Goal: Information Seeking & Learning: Learn about a topic

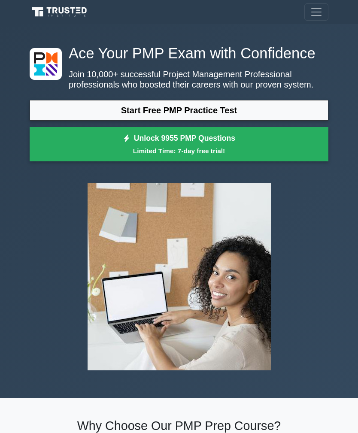
click at [260, 121] on link "Start Free PMP Practice Test" at bounding box center [179, 110] width 299 height 21
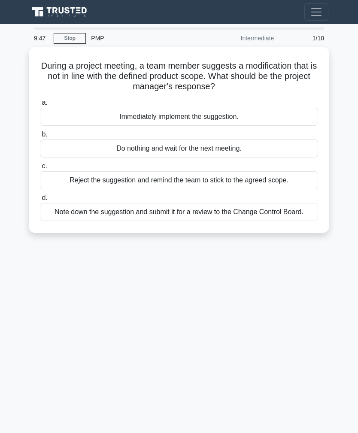
click at [280, 215] on div "Note down the suggestion and submit it for a review to the Change Control Board." at bounding box center [179, 212] width 278 height 18
click at [40, 201] on input "d. Note down the suggestion and submit it for a review to the Change Control Bo…" at bounding box center [40, 198] width 0 height 6
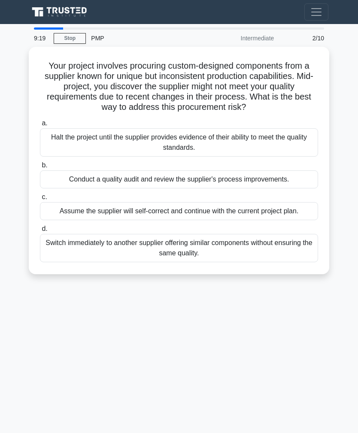
click at [289, 188] on div "Conduct a quality audit and review the supplier's process improvements." at bounding box center [179, 179] width 278 height 18
click at [40, 168] on input "b. Conduct a quality audit and review the supplier's process improvements." at bounding box center [40, 166] width 0 height 6
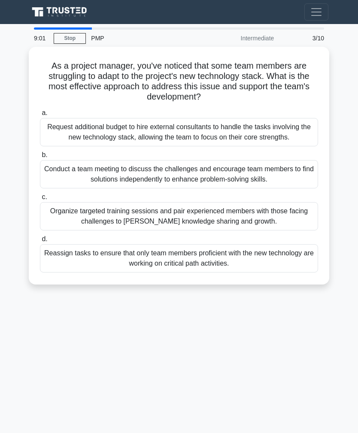
click at [290, 226] on div "Organize targeted training sessions and pair experienced members with those fac…" at bounding box center [179, 216] width 278 height 28
click at [40, 200] on input "c. Organize targeted training sessions and pair experienced members with those …" at bounding box center [40, 197] width 0 height 6
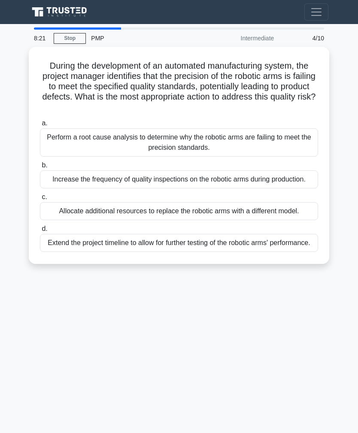
click at [292, 145] on div "Perform a root cause analysis to determine why the robotic arms are failing to …" at bounding box center [179, 142] width 278 height 28
click at [40, 126] on input "a. Perform a root cause analysis to determine why the robotic arms are failing …" at bounding box center [40, 124] width 0 height 6
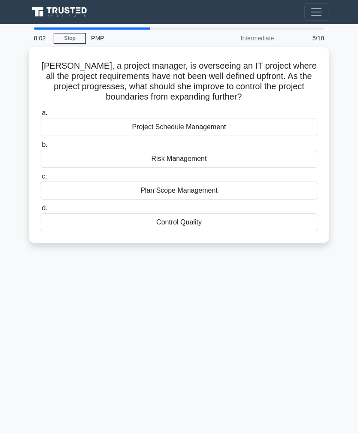
click at [265, 192] on div "Plan Scope Management" at bounding box center [179, 191] width 278 height 18
click at [40, 179] on input "c. Plan Scope Management" at bounding box center [40, 177] width 0 height 6
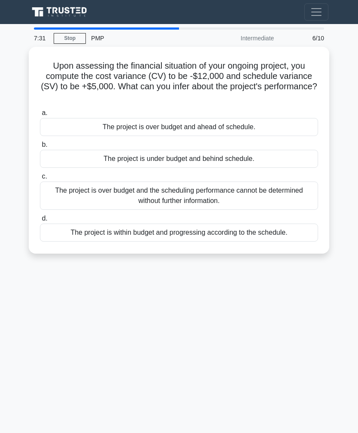
click at [288, 158] on div "The project is under budget and behind schedule." at bounding box center [179, 159] width 278 height 18
click at [40, 148] on input "b. The project is under budget and behind schedule." at bounding box center [40, 145] width 0 height 6
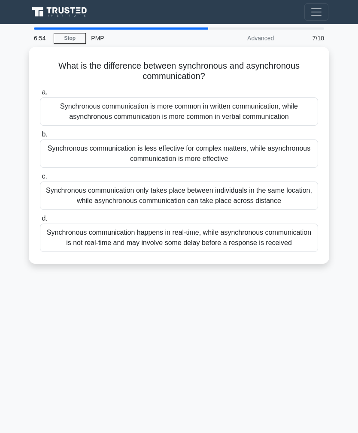
click at [287, 252] on div "Synchronous communication happens in real-time, while asynchronous communicatio…" at bounding box center [179, 238] width 278 height 28
click at [40, 222] on input "d. Synchronous communication happens in real-time, while asynchronous communica…" at bounding box center [40, 219] width 0 height 6
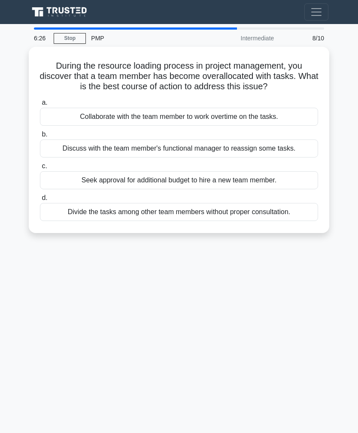
click at [295, 155] on div "Discuss with the team member's functional manager to reassign some tasks." at bounding box center [179, 149] width 278 height 18
click at [40, 137] on input "b. Discuss with the team member's functional manager to reassign some tasks." at bounding box center [40, 135] width 0 height 6
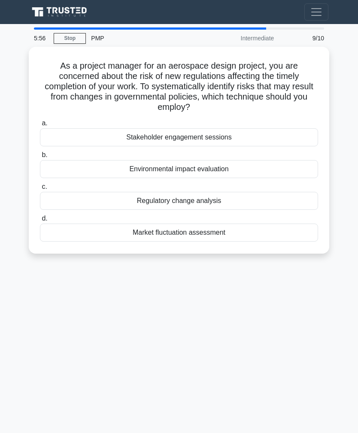
click at [279, 200] on div "Regulatory change analysis" at bounding box center [179, 201] width 278 height 18
click at [40, 190] on input "c. Regulatory change analysis" at bounding box center [40, 187] width 0 height 6
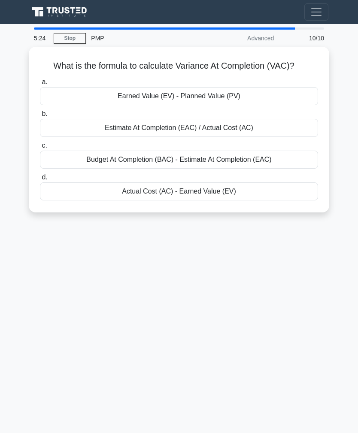
click at [287, 104] on div "Earned Value (EV) - Planned Value (PV)" at bounding box center [179, 96] width 278 height 18
click at [40, 85] on input "a. Earned Value (EV) - Planned Value (PV)" at bounding box center [40, 82] width 0 height 6
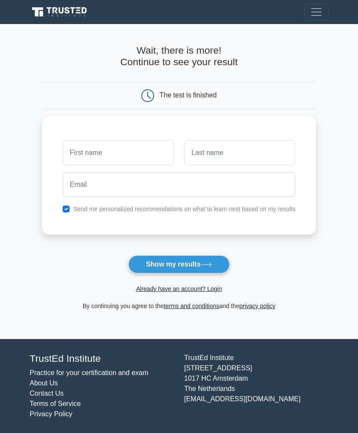
click at [215, 264] on button "Show my results" at bounding box center [178, 264] width 101 height 18
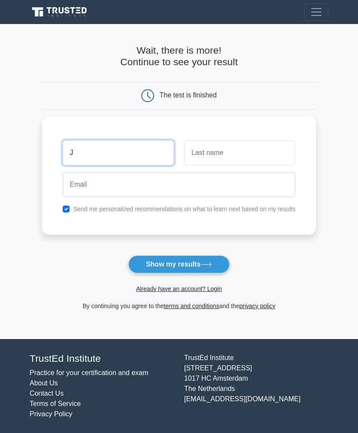
type input "J"
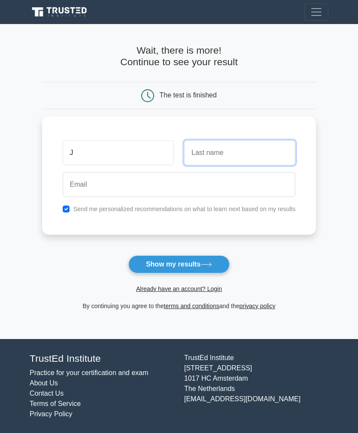
click at [257, 158] on input "text" at bounding box center [239, 152] width 111 height 25
type input "K"
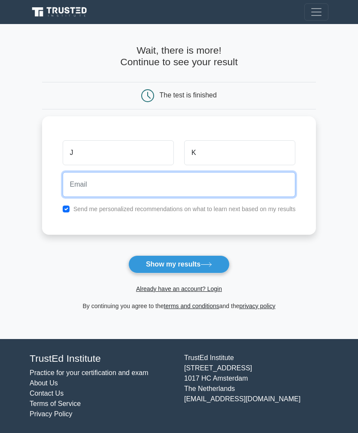
click at [211, 188] on input "email" at bounding box center [179, 184] width 233 height 25
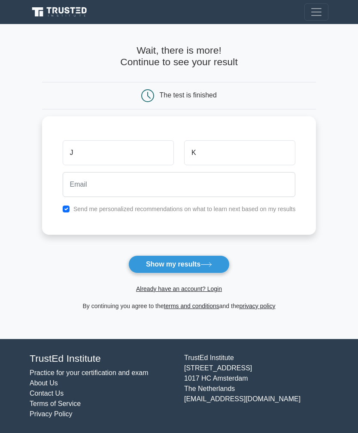
click at [63, 206] on input "checkbox" at bounding box center [66, 209] width 7 height 7
checkbox input "false"
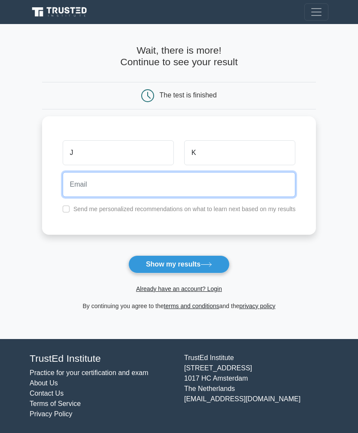
click at [217, 190] on input "email" at bounding box center [179, 184] width 233 height 25
type input "jk@hotmail.com"
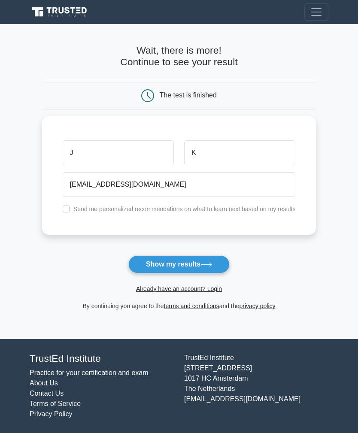
click at [212, 265] on icon at bounding box center [206, 264] width 12 height 5
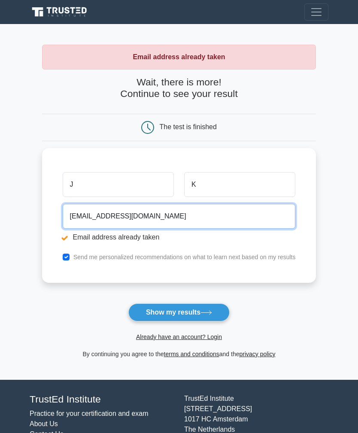
click at [209, 220] on input "jk@hotmail.com" at bounding box center [179, 216] width 233 height 25
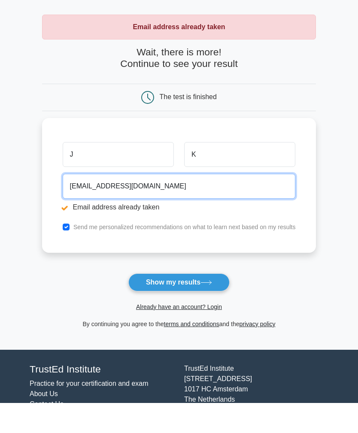
type input "jk999@hotmail.com"
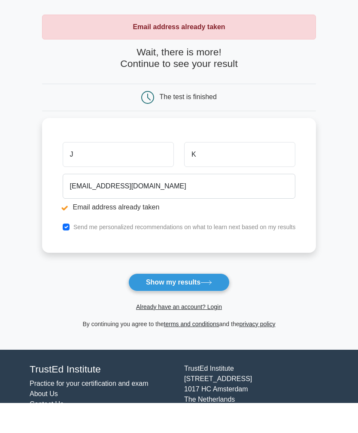
click at [63, 254] on input "checkbox" at bounding box center [66, 257] width 7 height 7
checkbox input "false"
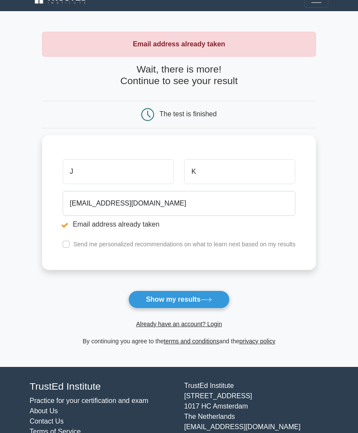
click at [201, 305] on button "Show my results" at bounding box center [178, 300] width 101 height 18
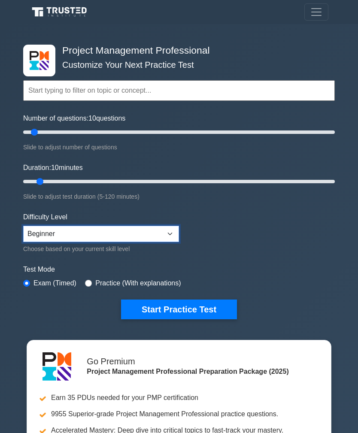
click at [179, 231] on select "Beginner Intermediate Expert" at bounding box center [101, 234] width 156 height 16
select select "expert"
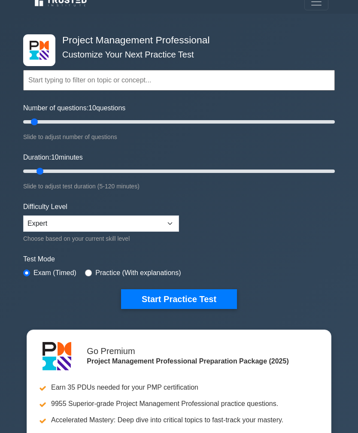
click at [212, 299] on button "Start Practice Test" at bounding box center [179, 300] width 116 height 20
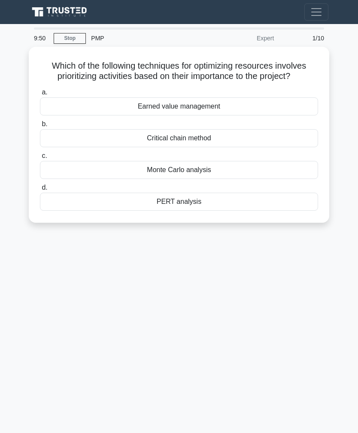
click at [261, 147] on div "Critical chain method" at bounding box center [179, 138] width 278 height 18
click at [40, 127] on input "b. Critical chain method" at bounding box center [40, 124] width 0 height 6
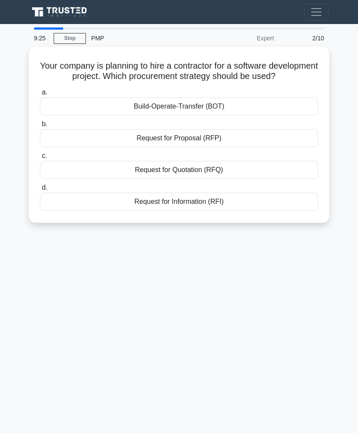
click at [255, 179] on div "Request for Quotation (RFQ)" at bounding box center [179, 170] width 278 height 18
click at [40, 159] on input "c. Request for Quotation (RFQ)" at bounding box center [40, 156] width 0 height 6
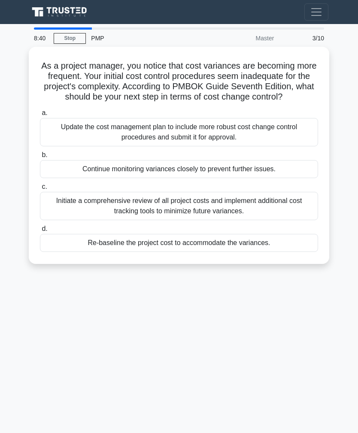
click at [298, 137] on div "Update the cost management plan to include more robust cost change control proc…" at bounding box center [179, 132] width 278 height 28
click at [40, 116] on input "a. Update the cost management plan to include more robust cost change control p…" at bounding box center [40, 113] width 0 height 6
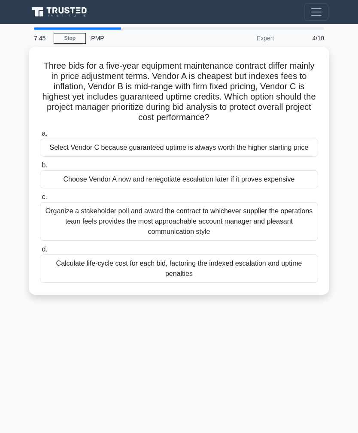
click at [272, 283] on div "Calculate life-cycle cost for each bid, factoring the indexed escalation and up…" at bounding box center [179, 269] width 278 height 28
click at [40, 252] on input "d. Calculate life-cycle cost for each bid, factoring the indexed escalation and…" at bounding box center [40, 250] width 0 height 6
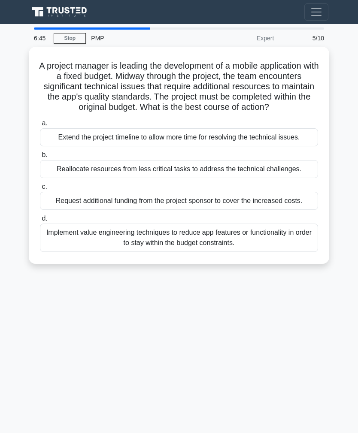
click at [291, 178] on div "Reallocate resources from less critical tasks to address the technical challeng…" at bounding box center [179, 169] width 278 height 18
click at [40, 158] on input "b. Reallocate resources from less critical tasks to address the technical chall…" at bounding box center [40, 155] width 0 height 6
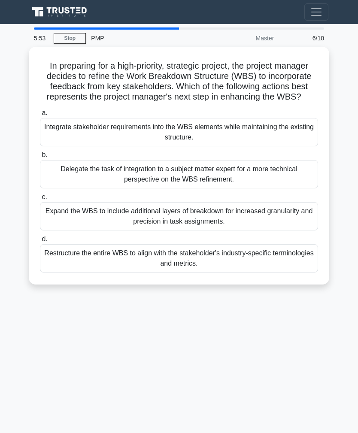
click at [286, 143] on div "Integrate stakeholder requirements into the WBS elements while maintaining the …" at bounding box center [179, 132] width 278 height 28
click at [40, 116] on input "a. Integrate stakeholder requirements into the WBS elements while maintaining t…" at bounding box center [40, 113] width 0 height 6
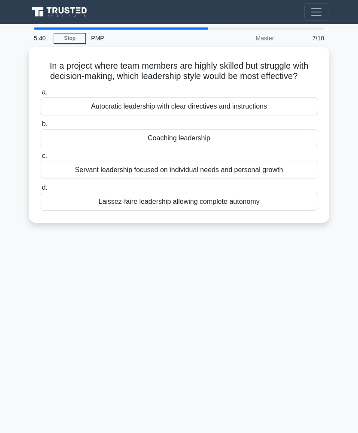
click at [295, 112] on div "Autocratic leadership with clear directives and instructions" at bounding box center [179, 106] width 278 height 18
click at [40, 95] on input "a. Autocratic leadership with clear directives and instructions" at bounding box center [40, 93] width 0 height 6
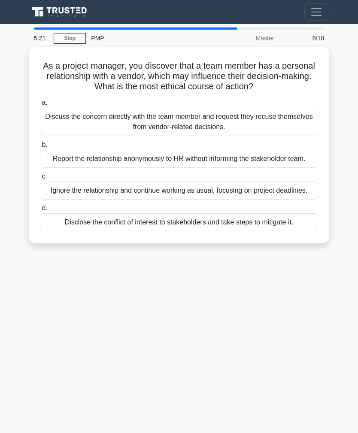
click at [284, 231] on div "Disclose the conflict of interest to stakeholders and take steps to mitigate it." at bounding box center [179, 222] width 278 height 18
click at [40, 211] on input "d. Disclose the conflict of interest to stakeholders and take steps to mitigate…" at bounding box center [40, 209] width 0 height 6
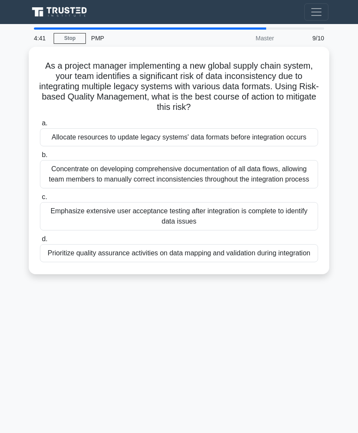
click at [300, 138] on div "Allocate resources to update legacy systems' data formats before integration oc…" at bounding box center [179, 137] width 278 height 18
click at [40, 126] on input "a. Allocate resources to update legacy systems' data formats before integration…" at bounding box center [40, 124] width 0 height 6
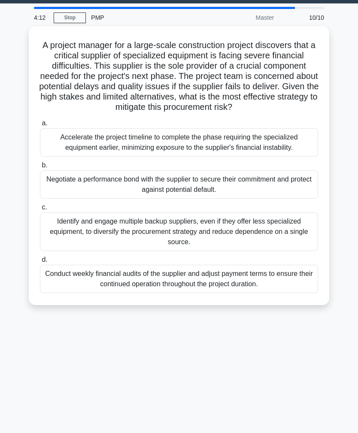
scroll to position [24, 0]
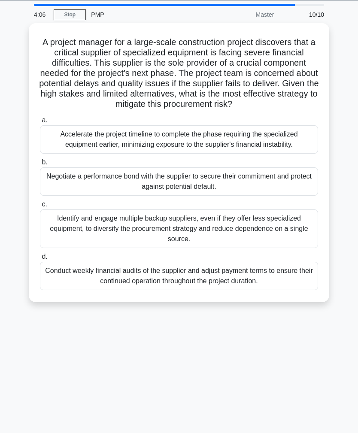
click at [293, 244] on div "Identify and engage multiple backup suppliers, even if they offer less speciali…" at bounding box center [179, 229] width 278 height 39
click at [40, 207] on input "c. Identify and engage multiple backup suppliers, even if they offer less speci…" at bounding box center [40, 205] width 0 height 6
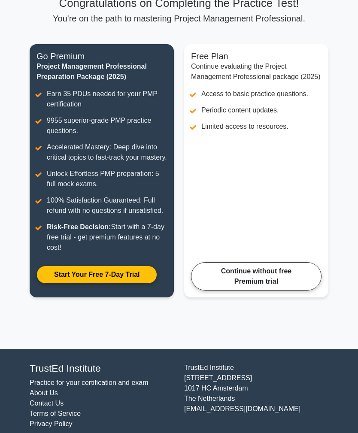
scroll to position [71, 0]
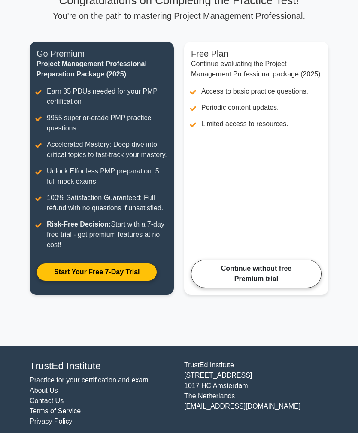
click at [290, 288] on link "Continue without free Premium trial" at bounding box center [256, 274] width 131 height 28
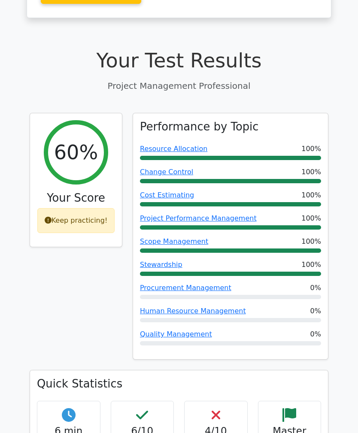
scroll to position [266, 0]
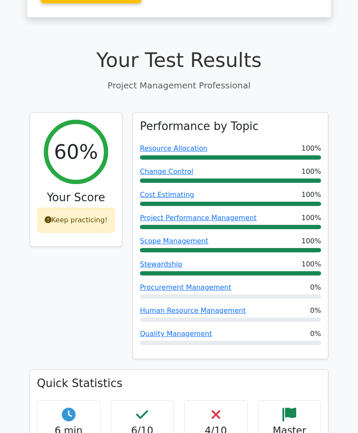
click at [209, 283] on link "Procurement Management" at bounding box center [185, 287] width 91 height 8
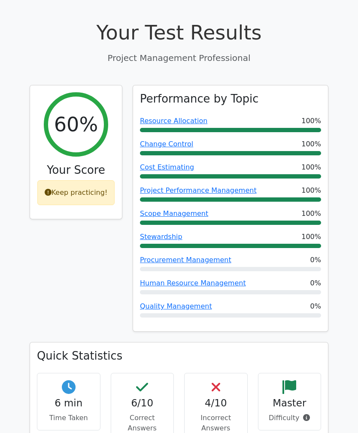
click at [228, 279] on link "Human Resource Management" at bounding box center [193, 283] width 106 height 8
click at [188, 302] on link "Quality Management" at bounding box center [176, 306] width 72 height 8
click at [219, 398] on h4 "4/10" at bounding box center [215, 404] width 49 height 12
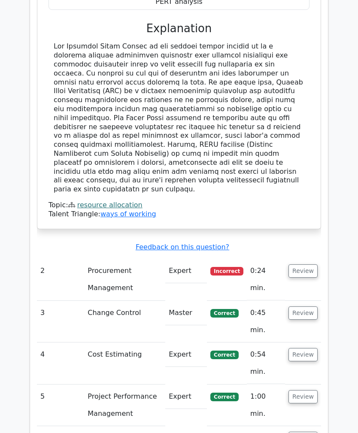
scroll to position [1024, 0]
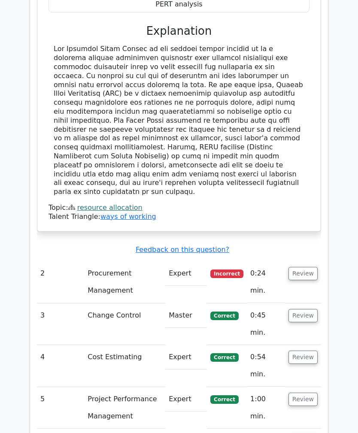
click at [307, 267] on button "Review" at bounding box center [303, 273] width 29 height 13
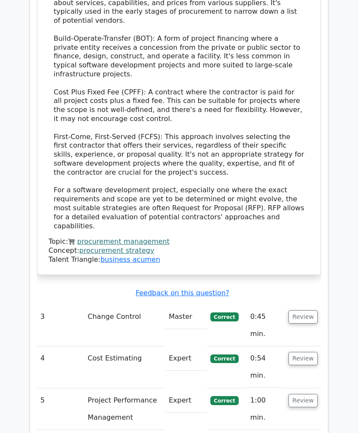
scroll to position [1680, 0]
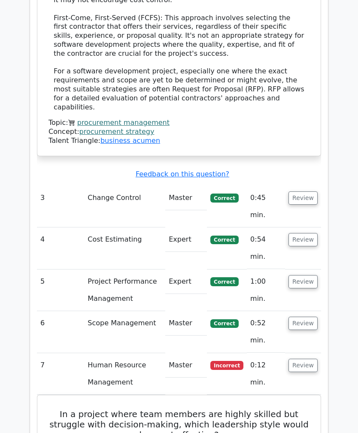
scroll to position [1818, 0]
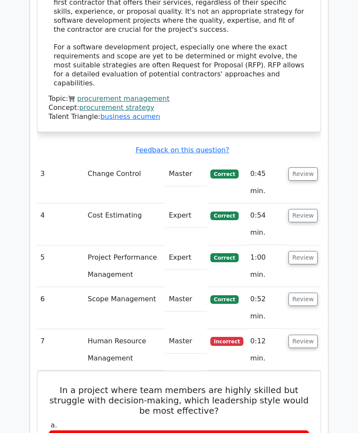
click at [305, 335] on button "Review" at bounding box center [303, 341] width 29 height 13
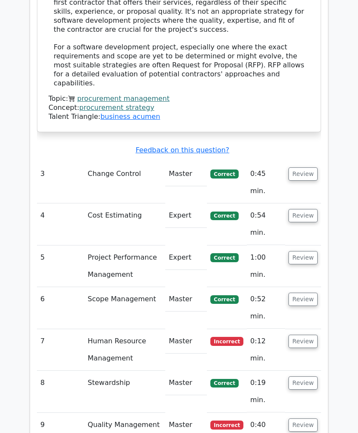
click at [310, 419] on button "Review" at bounding box center [303, 425] width 29 height 13
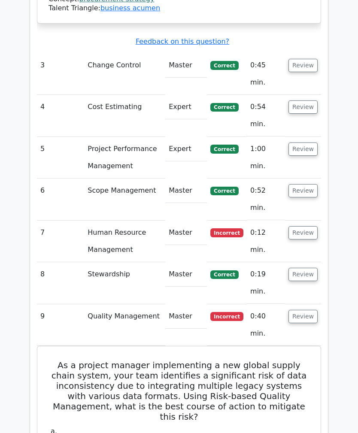
scroll to position [1926, 0]
click at [307, 310] on button "Review" at bounding box center [303, 316] width 29 height 13
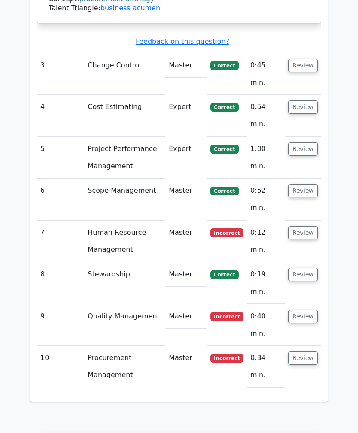
click at [307, 352] on button "Review" at bounding box center [303, 358] width 29 height 13
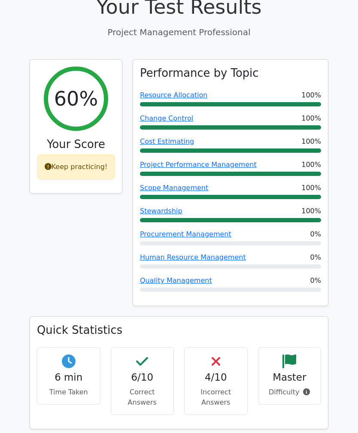
scroll to position [319, 0]
click at [88, 155] on div "Keep practicing!" at bounding box center [76, 167] width 78 height 25
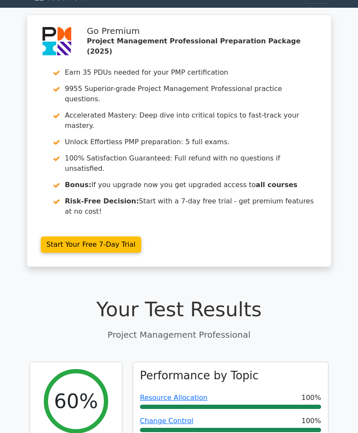
scroll to position [0, 0]
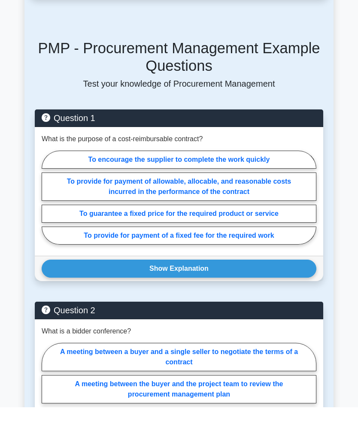
scroll to position [413, 0]
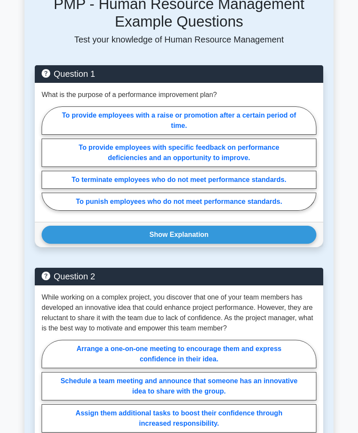
scroll to position [446, 0]
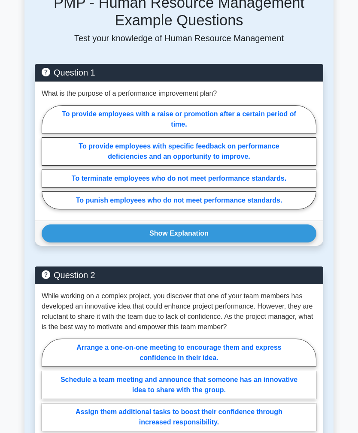
click at [251, 166] on label "To provide employees with specific feedback on performance deficiencies and an …" at bounding box center [179, 151] width 275 height 28
click at [47, 162] on input "To provide employees with specific feedback on performance deficiencies and an …" at bounding box center [45, 160] width 6 height 6
radio input "true"
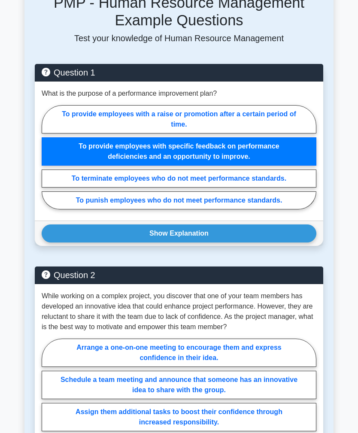
click at [278, 243] on button "Show Explanation" at bounding box center [179, 234] width 275 height 18
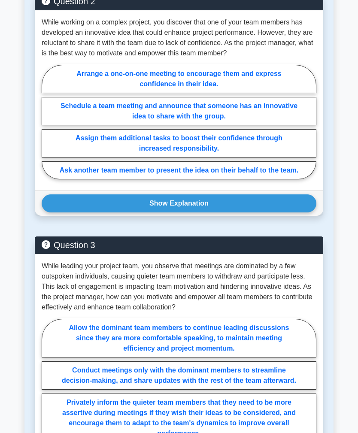
scroll to position [875, 0]
click at [274, 93] on label "Arrange a one-on-one meeting to encourage them and express confidence in their …" at bounding box center [179, 79] width 275 height 28
click at [47, 122] on input "Arrange a one-on-one meeting to encourage them and express confidence in their …" at bounding box center [45, 124] width 6 height 6
radio input "true"
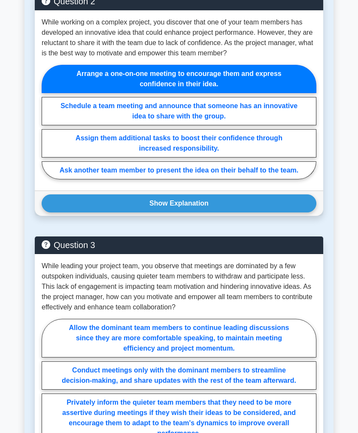
click at [273, 213] on button "Show Explanation" at bounding box center [179, 203] width 275 height 18
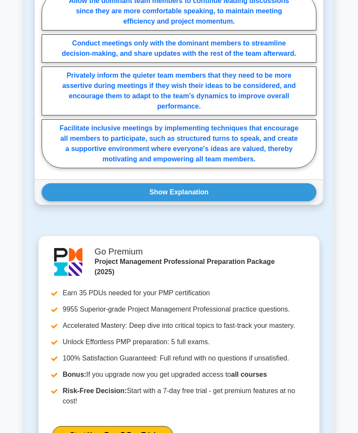
scroll to position [1356, 0]
click at [283, 168] on label "Facilitate inclusive meetings by implementing techniques that encourage all mem…" at bounding box center [179, 143] width 275 height 49
click at [47, 85] on input "Facilitate inclusive meetings by implementing techniques that encourage all mem…" at bounding box center [45, 82] width 6 height 6
radio input "true"
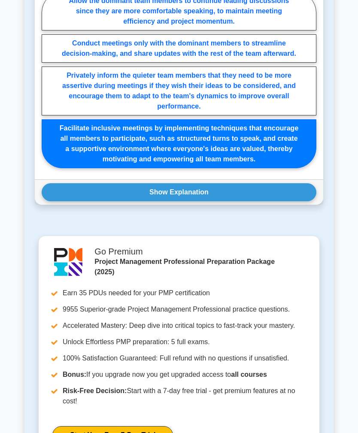
click at [271, 201] on button "Show Explanation" at bounding box center [179, 192] width 275 height 18
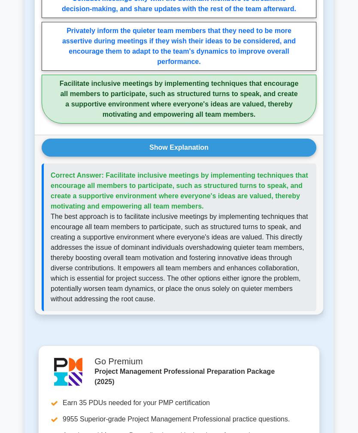
scroll to position [1398, 0]
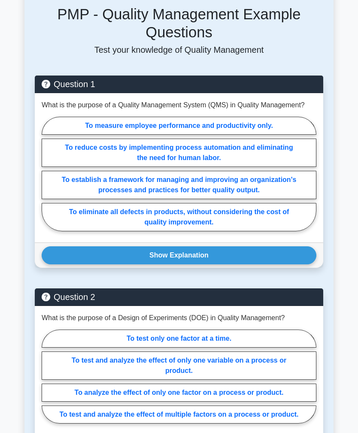
scroll to position [396, 0]
click at [264, 199] on label "To establish a framework for managing and improving an organization's processes…" at bounding box center [179, 185] width 275 height 28
click at [47, 179] on input "To establish a framework for managing and improving an organization's processes…" at bounding box center [45, 177] width 6 height 6
radio input "true"
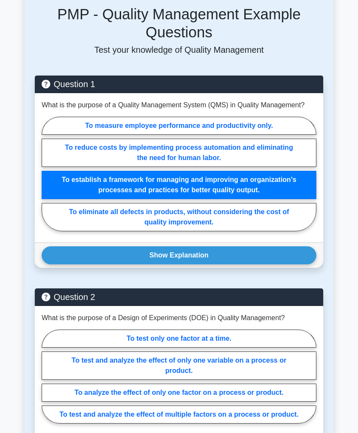
click at [252, 264] on button "Show Explanation" at bounding box center [179, 255] width 275 height 18
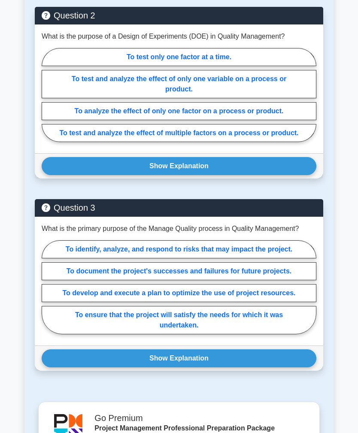
scroll to position [894, 0]
click at [263, 66] on label "To test only one factor at a time." at bounding box center [179, 57] width 275 height 18
click at [47, 100] on input "To test only one factor at a time." at bounding box center [45, 98] width 6 height 6
radio input "true"
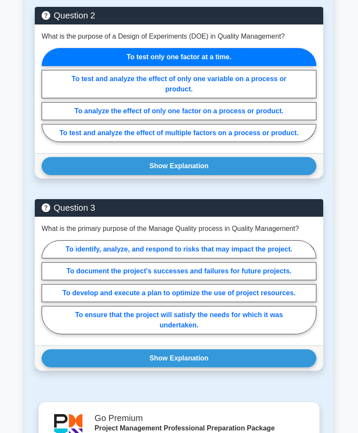
click at [221, 175] on button "Show Explanation" at bounding box center [179, 166] width 275 height 18
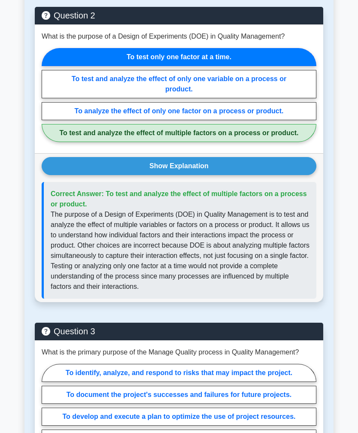
click at [247, 175] on button "Show Explanation" at bounding box center [179, 166] width 275 height 18
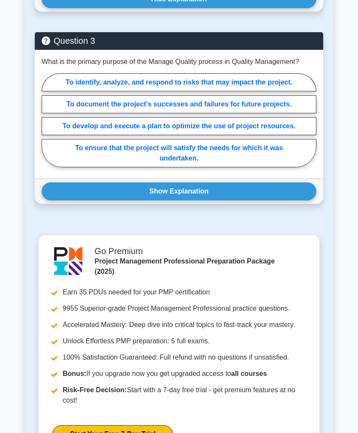
scroll to position [1064, 0]
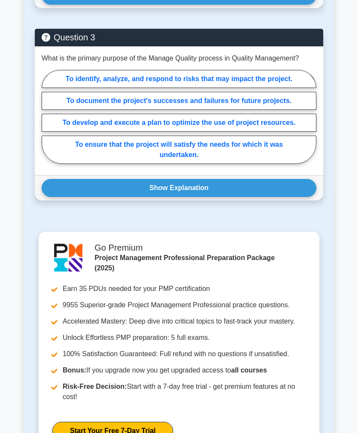
click at [288, 88] on label "To identify, analyze, and respond to risks that may impact the project." at bounding box center [179, 79] width 275 height 18
click at [47, 122] on input "To identify, analyze, and respond to risks that may impact the project." at bounding box center [45, 120] width 6 height 6
radio input "true"
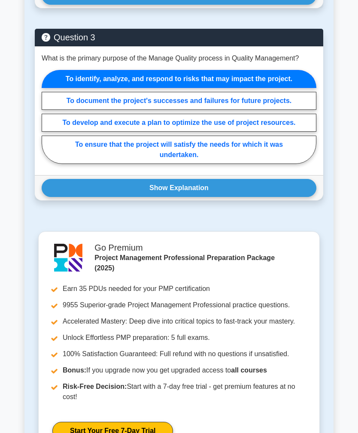
click at [237, 197] on button "Show Explanation" at bounding box center [179, 188] width 275 height 18
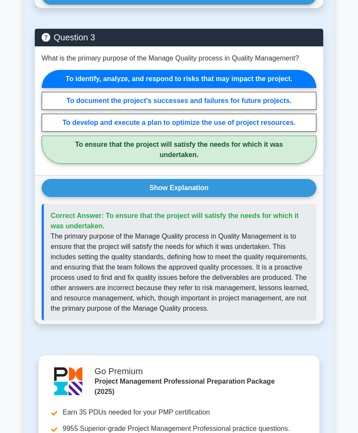
click at [243, 197] on button "Show Explanation" at bounding box center [179, 188] width 275 height 18
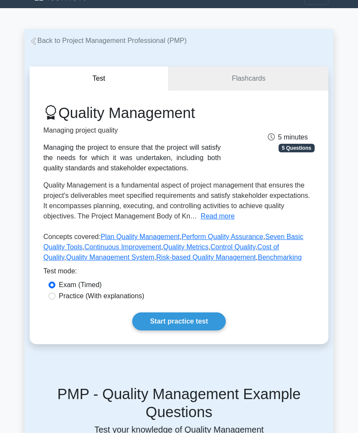
scroll to position [0, 0]
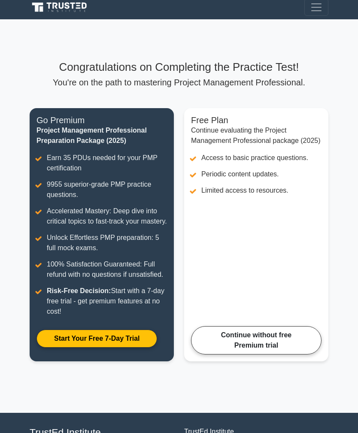
scroll to position [1, 0]
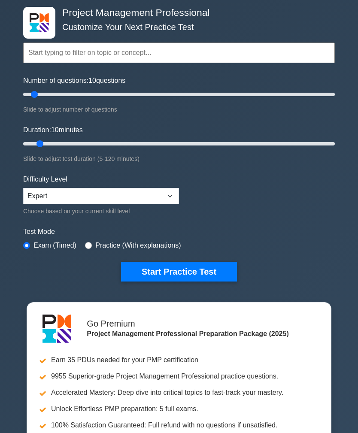
click at [200, 267] on button "Start Practice Test" at bounding box center [179, 272] width 116 height 20
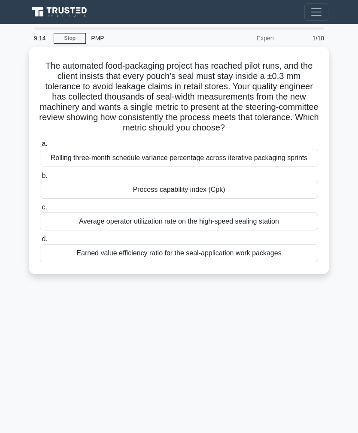
click at [298, 167] on div "Rolling three-month schedule variance percentage across iterative packaging spr…" at bounding box center [179, 158] width 278 height 18
click at [40, 147] on input "a. Rolling three-month schedule variance percentage across iterative packaging …" at bounding box center [40, 144] width 0 height 6
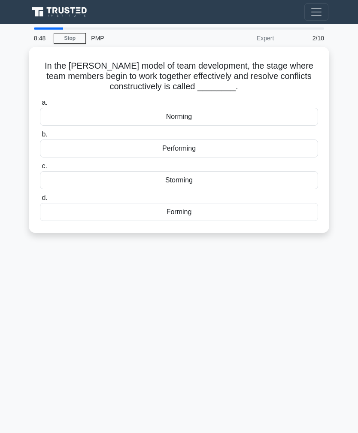
click at [263, 147] on div "Performing" at bounding box center [179, 149] width 278 height 18
click at [40, 137] on input "b. Performing" at bounding box center [40, 135] width 0 height 6
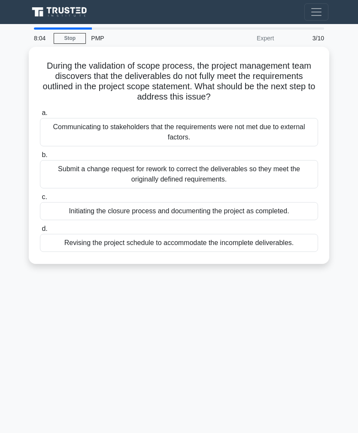
click at [286, 173] on div "Submit a change request for rework to correct the deliverables so they meet the…" at bounding box center [179, 174] width 278 height 28
click at [40, 158] on input "b. Submit a change request for rework to correct the deliverables so they meet …" at bounding box center [40, 155] width 0 height 6
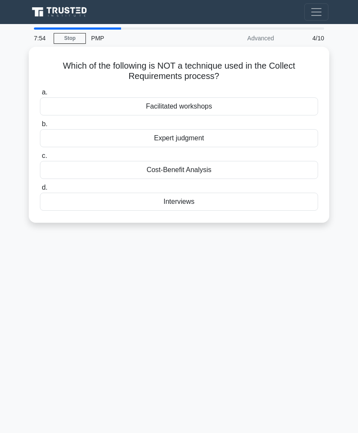
click at [275, 167] on div "Cost-Benefit Analysis" at bounding box center [179, 170] width 278 height 18
click at [40, 159] on input "c. Cost-Benefit Analysis" at bounding box center [40, 156] width 0 height 6
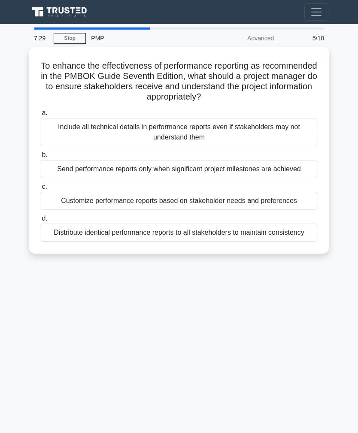
click at [276, 242] on div "Distribute identical performance reports to all stakeholders to maintain consis…" at bounding box center [179, 233] width 278 height 18
click at [40, 222] on input "d. Distribute identical performance reports to all stakeholders to maintain con…" at bounding box center [40, 219] width 0 height 6
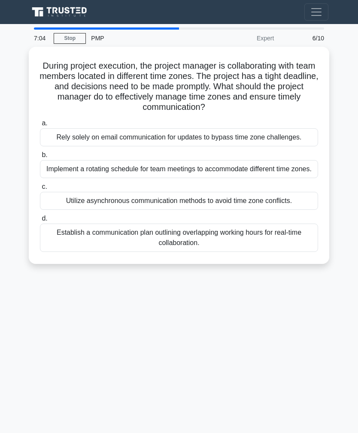
click at [282, 252] on div "Establish a communication plan outlining overlapping working hours for real-tim…" at bounding box center [179, 238] width 278 height 28
click at [40, 222] on input "d. Establish a communication plan outlining overlapping working hours for real-…" at bounding box center [40, 219] width 0 height 6
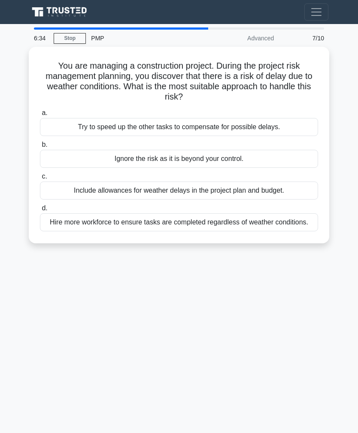
click at [283, 194] on div "Include allowances for weather delays in the project plan and budget." at bounding box center [179, 191] width 278 height 18
click at [40, 179] on input "c. Include allowances for weather delays in the project plan and budget." at bounding box center [40, 177] width 0 height 6
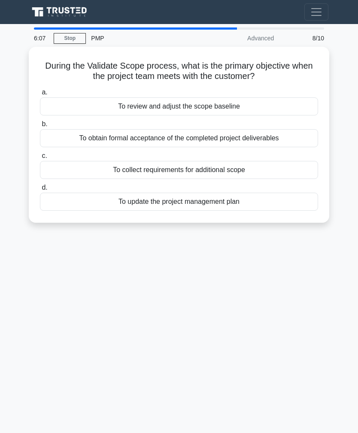
click at [287, 102] on div "To review and adjust the scope baseline" at bounding box center [179, 106] width 278 height 18
click at [40, 95] on input "a. To review and adjust the scope baseline" at bounding box center [40, 93] width 0 height 6
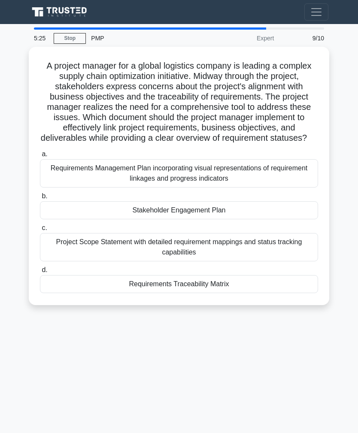
click at [261, 293] on div "Requirements Traceability Matrix" at bounding box center [179, 284] width 278 height 18
click at [40, 273] on input "d. Requirements Traceability Matrix" at bounding box center [40, 270] width 0 height 6
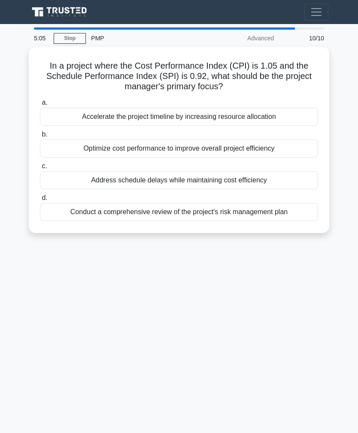
click at [279, 149] on div "Optimize cost performance to improve overall project efficiency" at bounding box center [179, 149] width 278 height 18
click at [40, 137] on input "b. Optimize cost performance to improve overall project efficiency" at bounding box center [40, 135] width 0 height 6
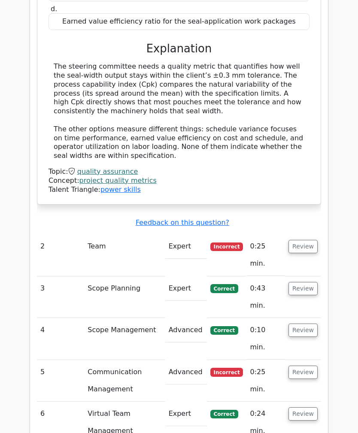
scroll to position [1044, 0]
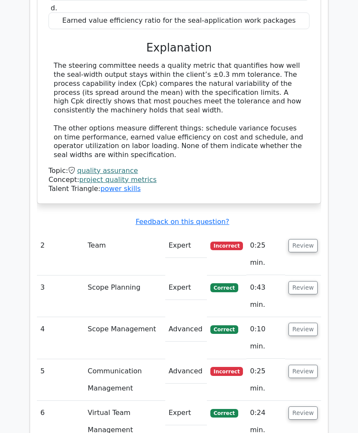
click at [301, 240] on button "Review" at bounding box center [303, 246] width 29 height 13
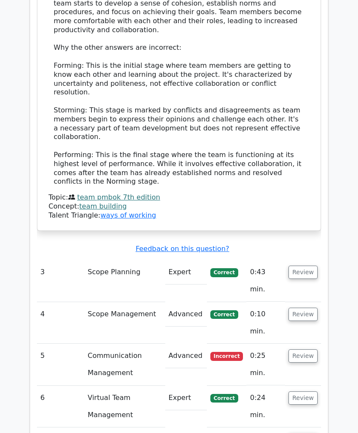
scroll to position [1592, 0]
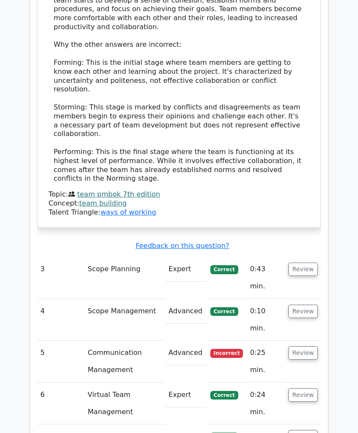
click at [307, 346] on button "Review" at bounding box center [303, 352] width 29 height 13
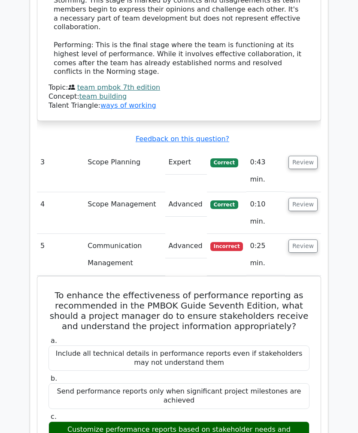
scroll to position [1701, 0]
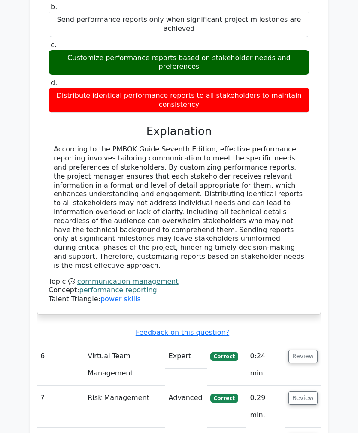
click at [308, 433] on button "Review" at bounding box center [303, 440] width 29 height 13
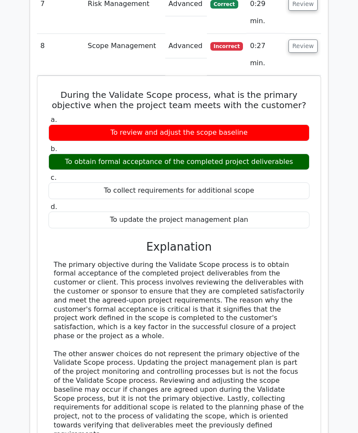
scroll to position [2495, 0]
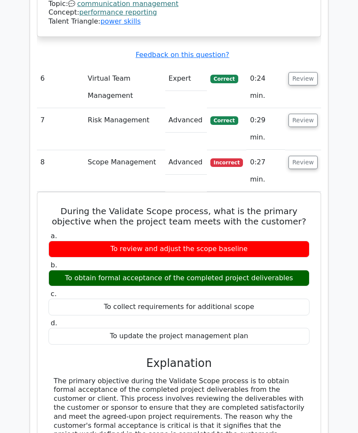
scroll to position [2347, 0]
